Goal: Information Seeking & Learning: Learn about a topic

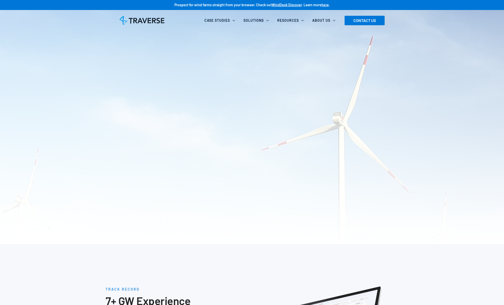
scroll to position [1180, 0]
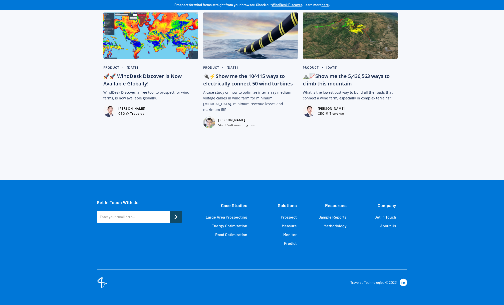
click at [393, 228] on link "About Us" at bounding box center [388, 226] width 16 height 5
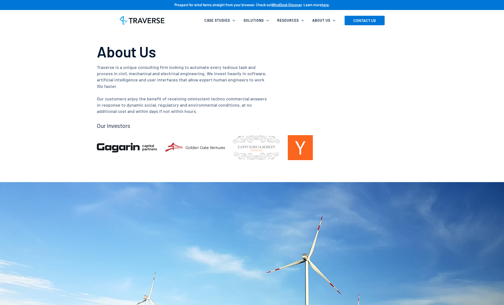
scroll to position [0, 0]
click at [323, 50] on link "Company" at bounding box center [347, 54] width 68 height 14
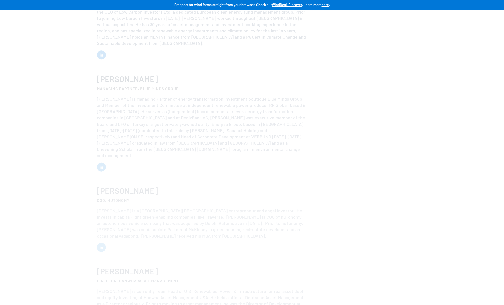
scroll to position [961, 0]
